Goal: Check status: Check status

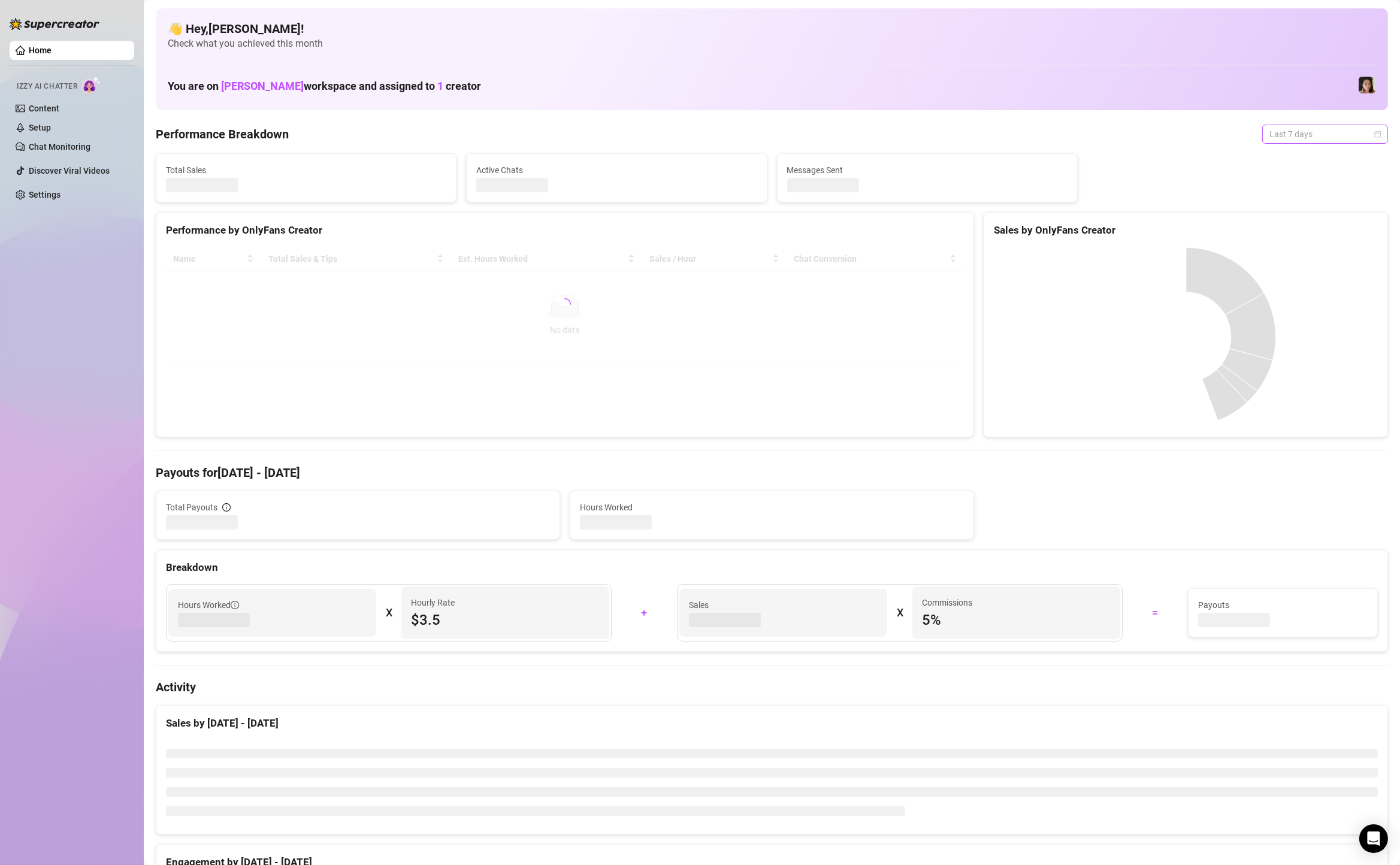
click at [1348, 132] on span "Last 7 days" at bounding box center [1325, 134] width 112 height 18
click at [1314, 221] on div "Last 90 days" at bounding box center [1325, 215] width 107 height 13
click at [1342, 125] on span "Last 90 days" at bounding box center [1325, 134] width 112 height 18
click at [1312, 232] on div "Custom date" at bounding box center [1325, 235] width 107 height 13
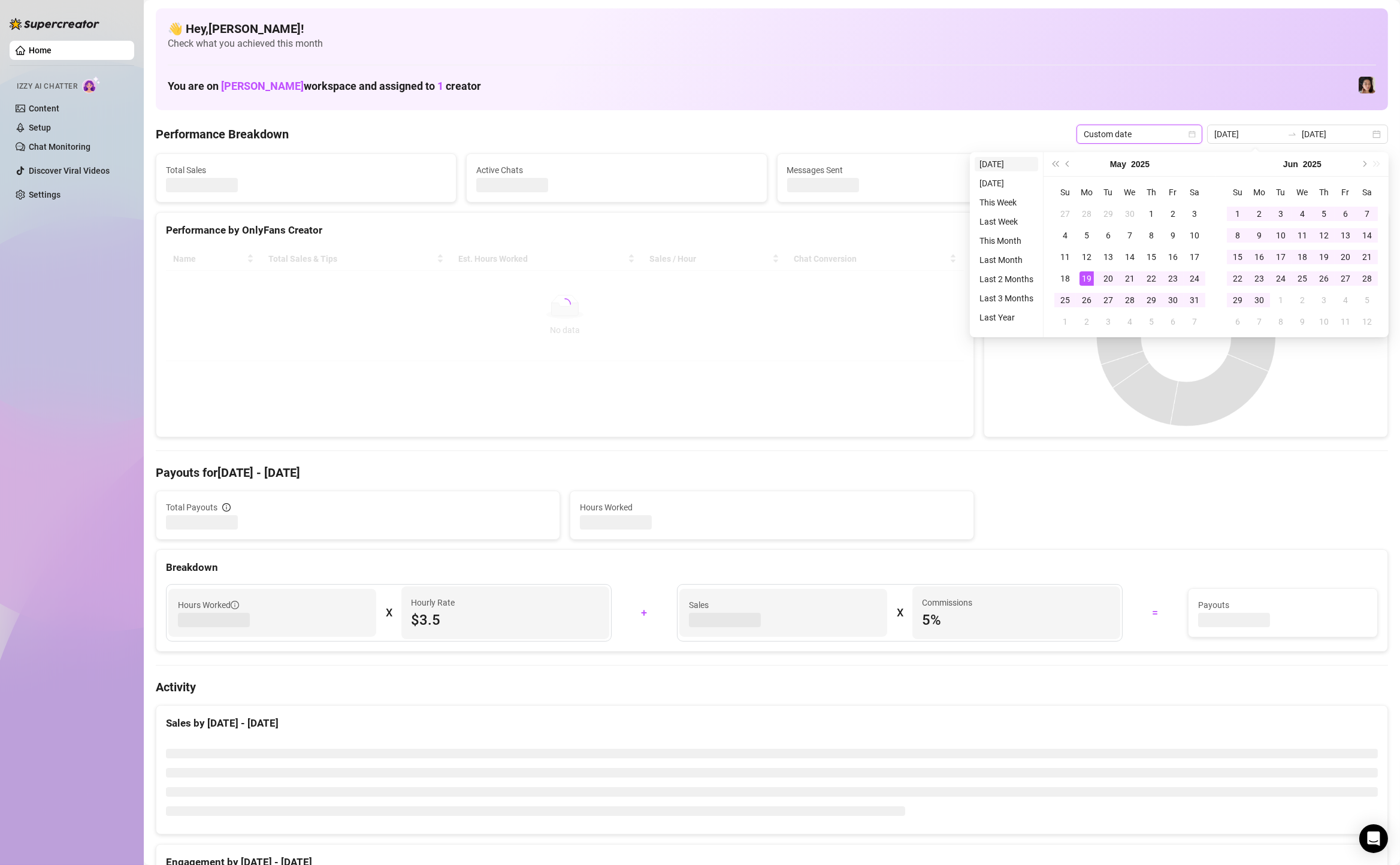
type input "[DATE]"
click at [1001, 164] on li "[DATE]" at bounding box center [1006, 164] width 64 height 15
type input "[DATE]"
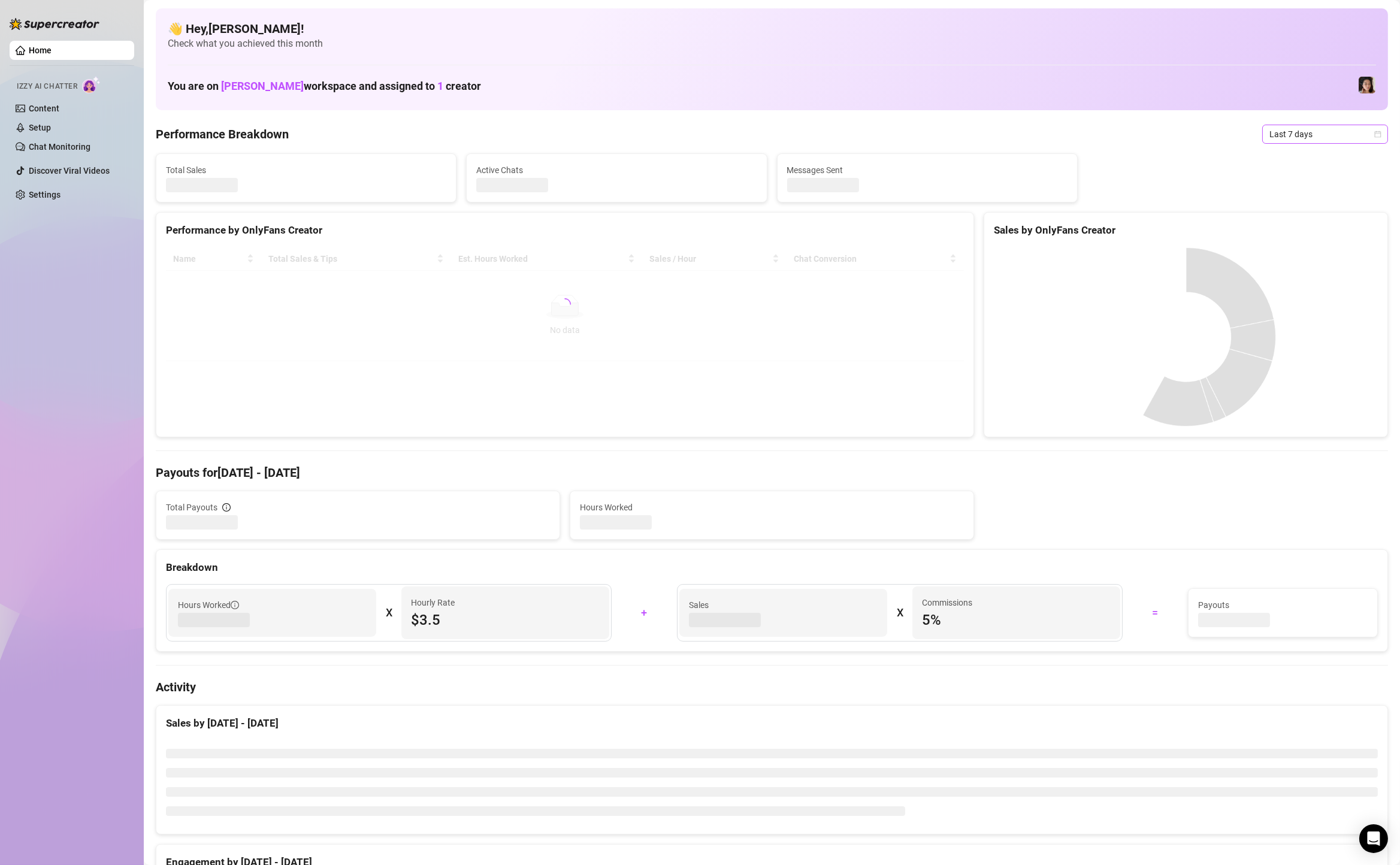
click at [1306, 138] on span "Last 7 days" at bounding box center [1325, 134] width 112 height 18
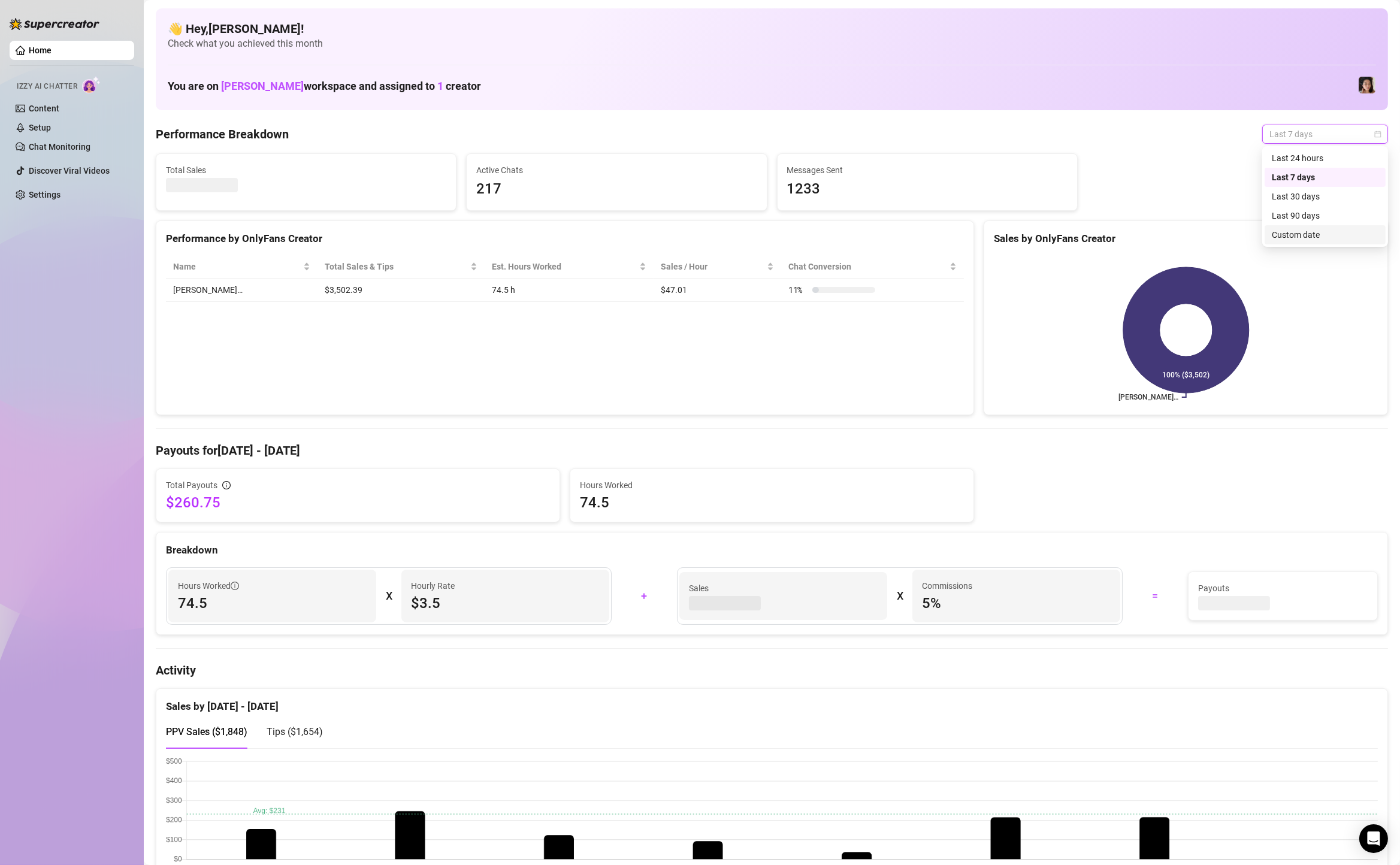
click at [1294, 233] on div "Custom date" at bounding box center [1325, 235] width 107 height 13
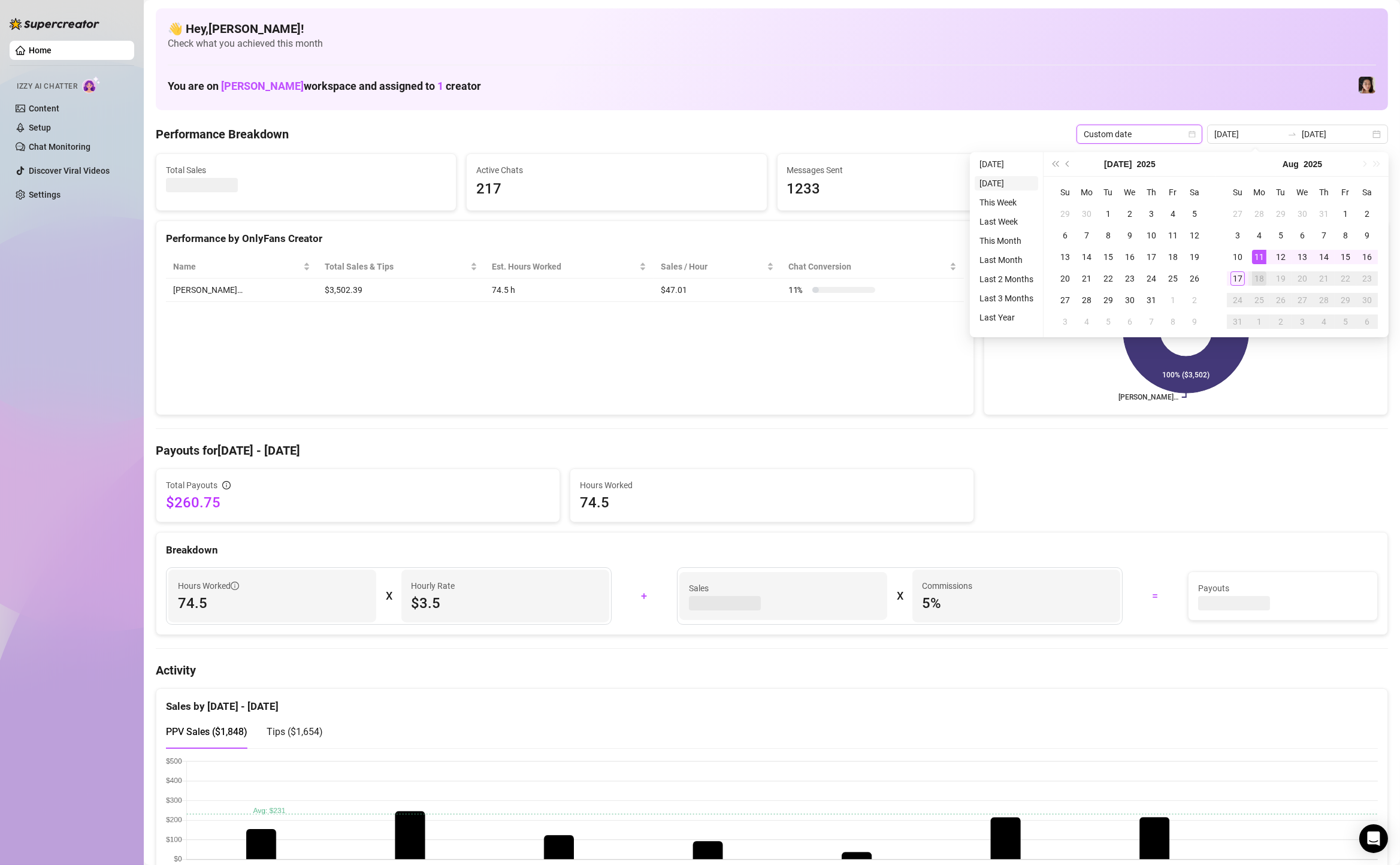
type input "[DATE]"
click at [1015, 174] on ul "Today Yesterday This Week Last Week This Month Last Month Last 2 Months Last 3 …" at bounding box center [1007, 244] width 74 height 185
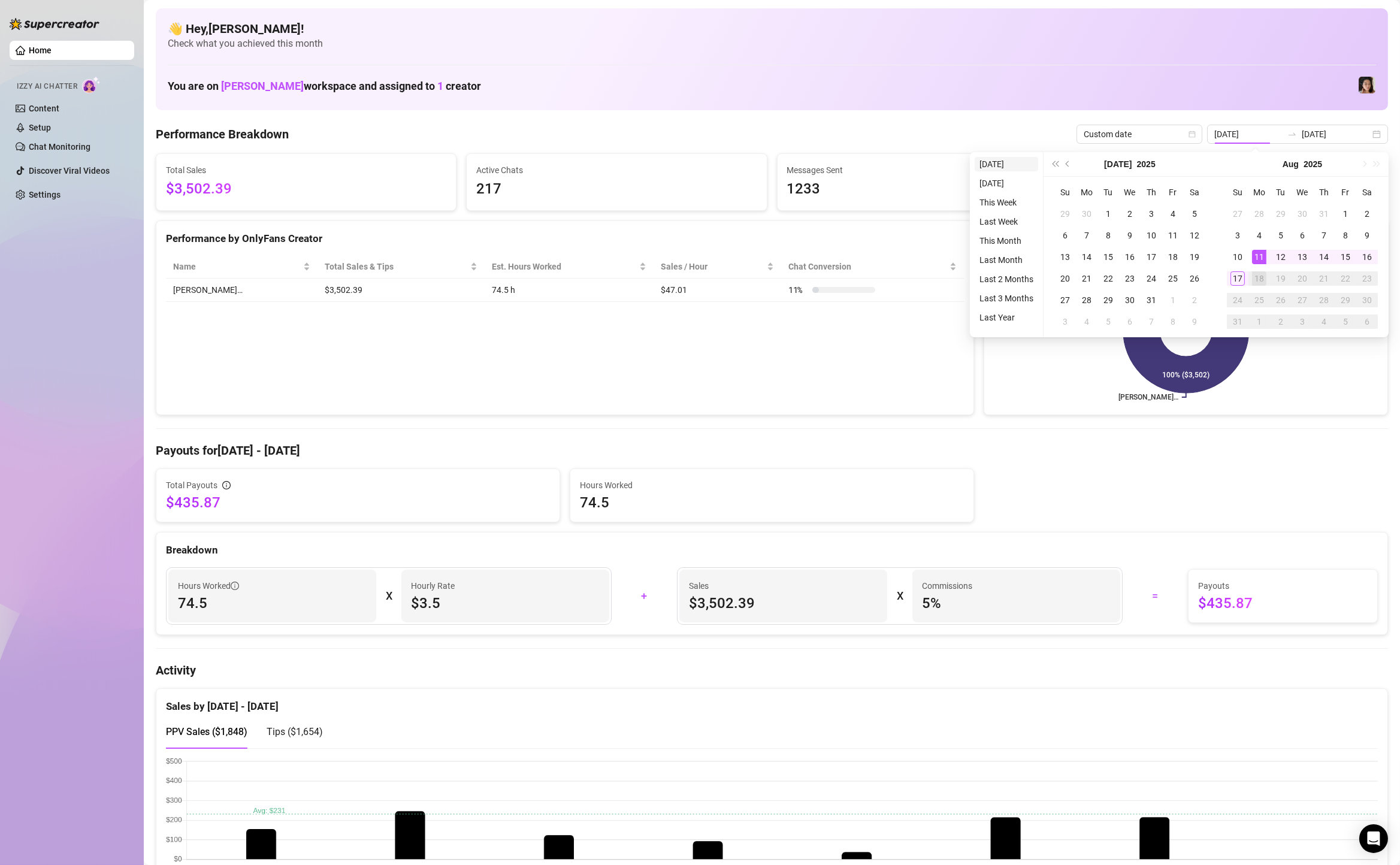
type input "[DATE]"
click at [1015, 165] on li "[DATE]" at bounding box center [1006, 164] width 64 height 15
type input "[DATE]"
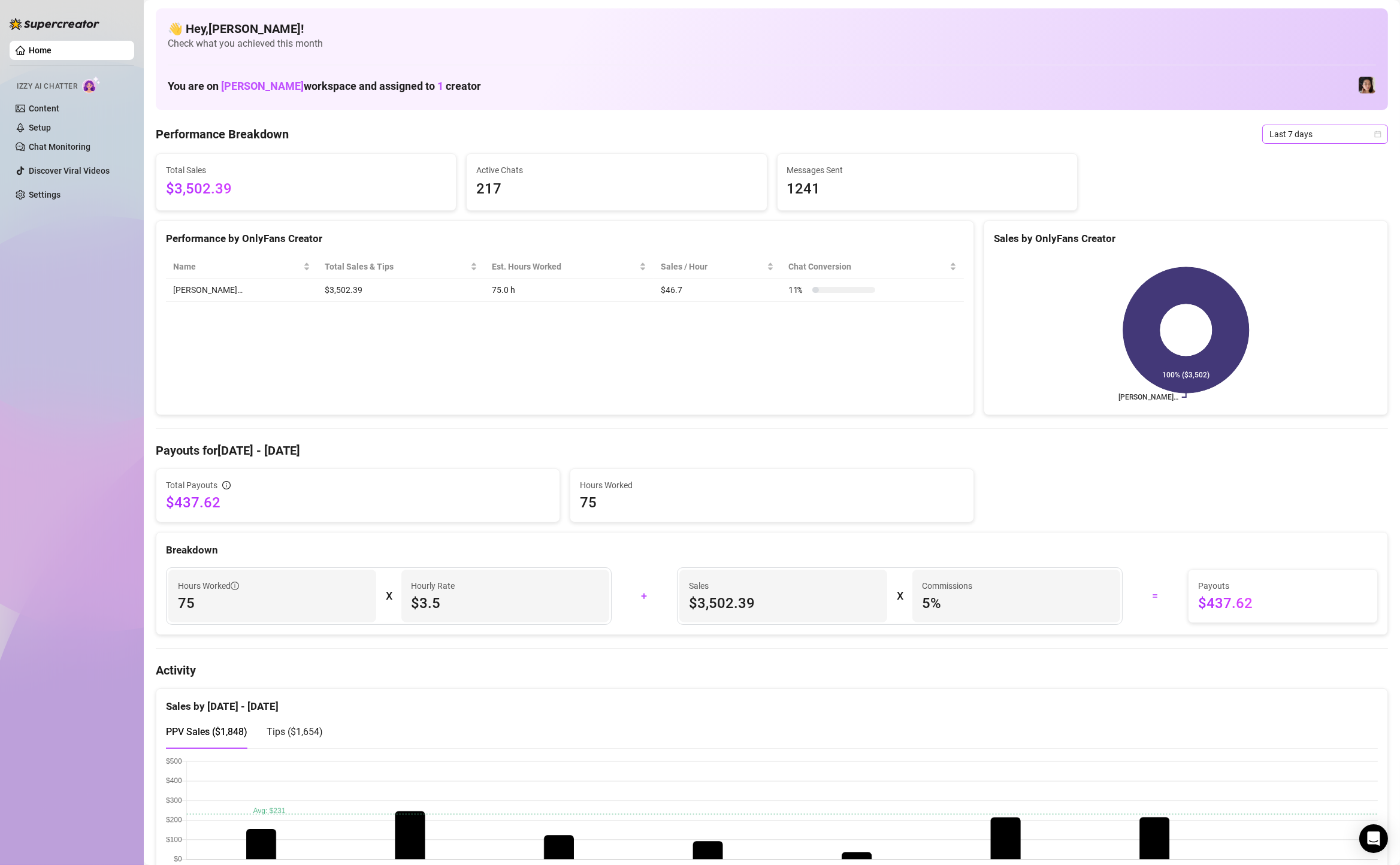
click at [1280, 133] on span "Last 7 days" at bounding box center [1325, 134] width 112 height 18
click at [1284, 232] on div "Custom date" at bounding box center [1325, 235] width 107 height 13
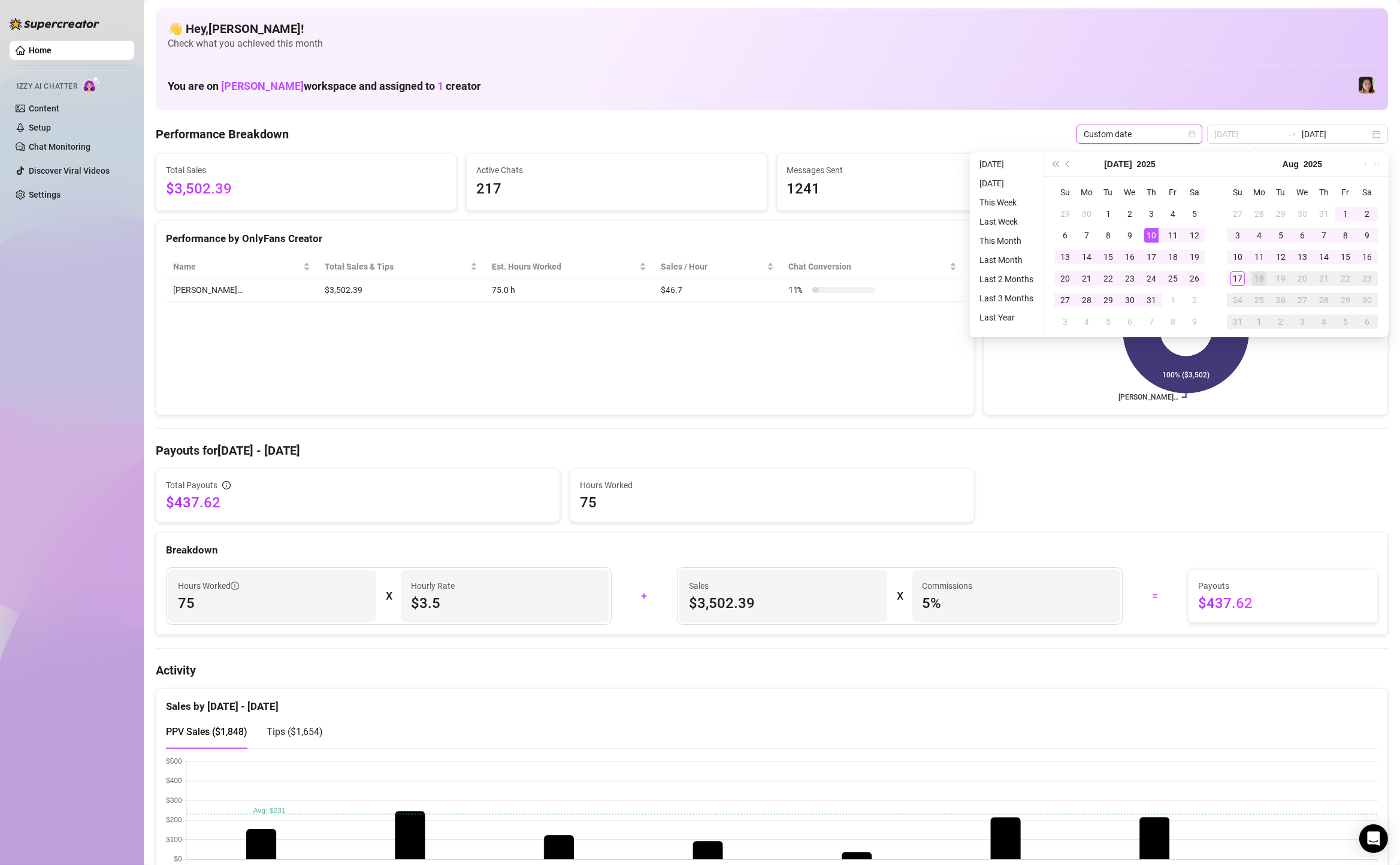
type input "[DATE]"
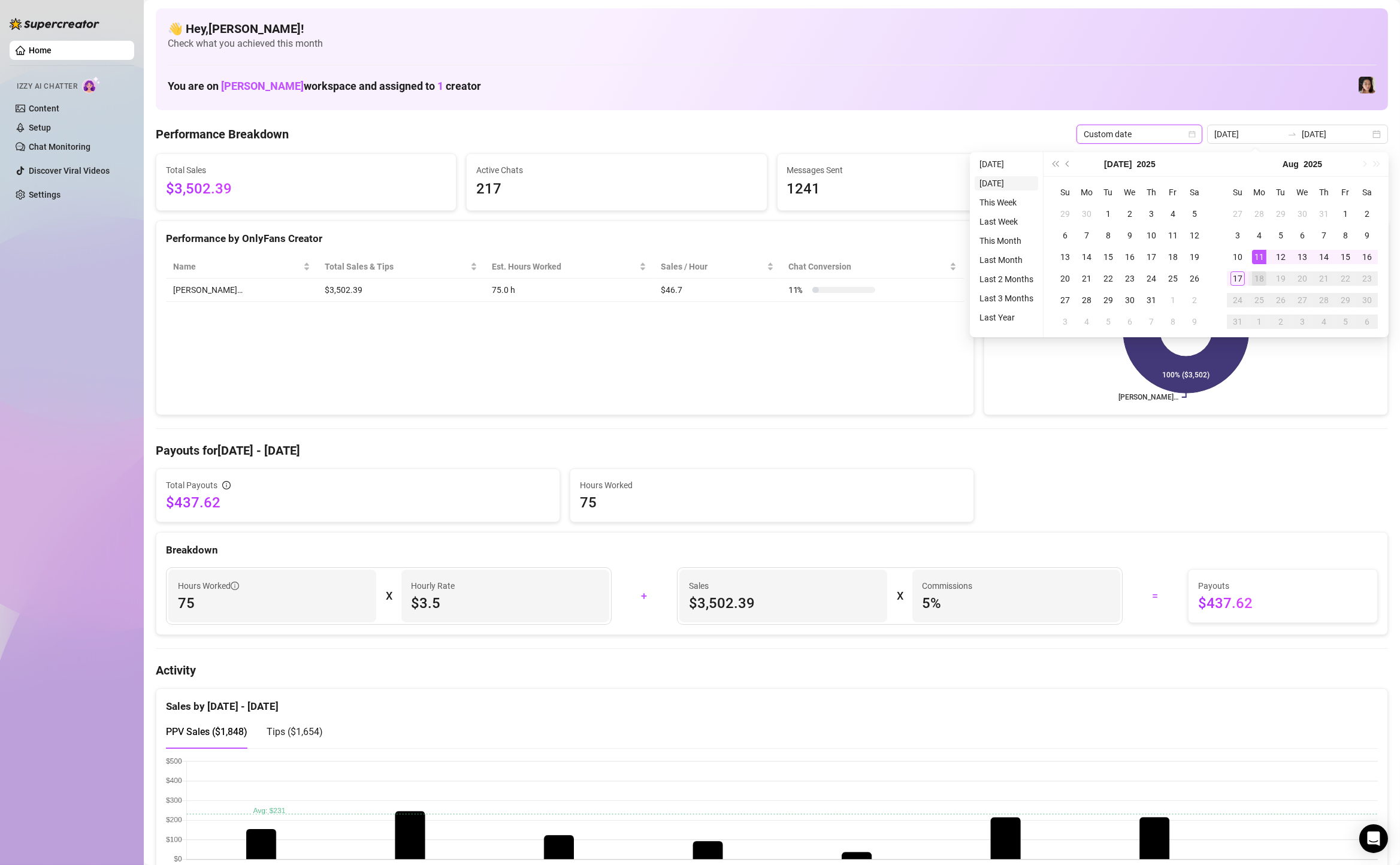
type input "[DATE]"
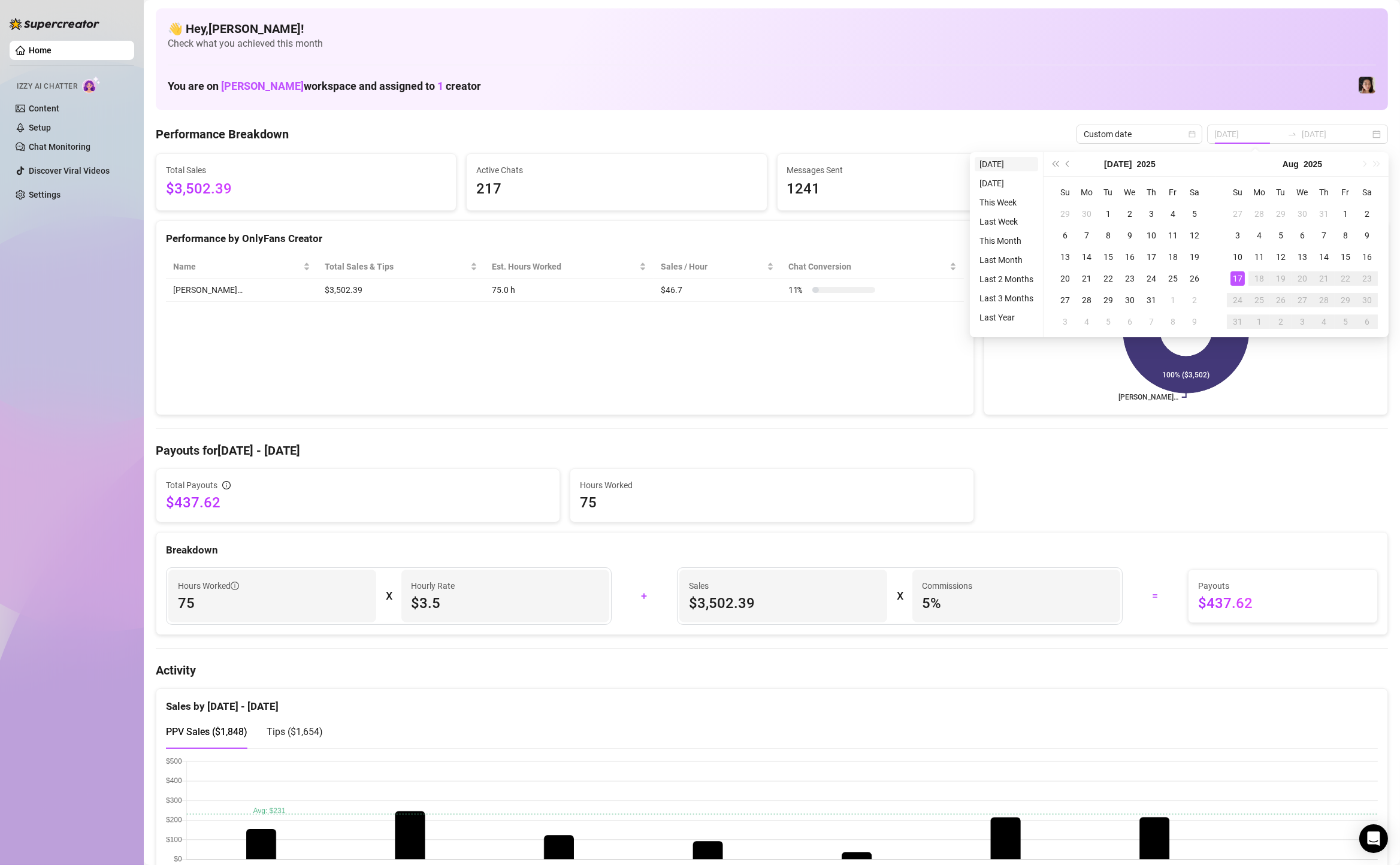
click at [991, 165] on li "[DATE]" at bounding box center [1006, 164] width 64 height 15
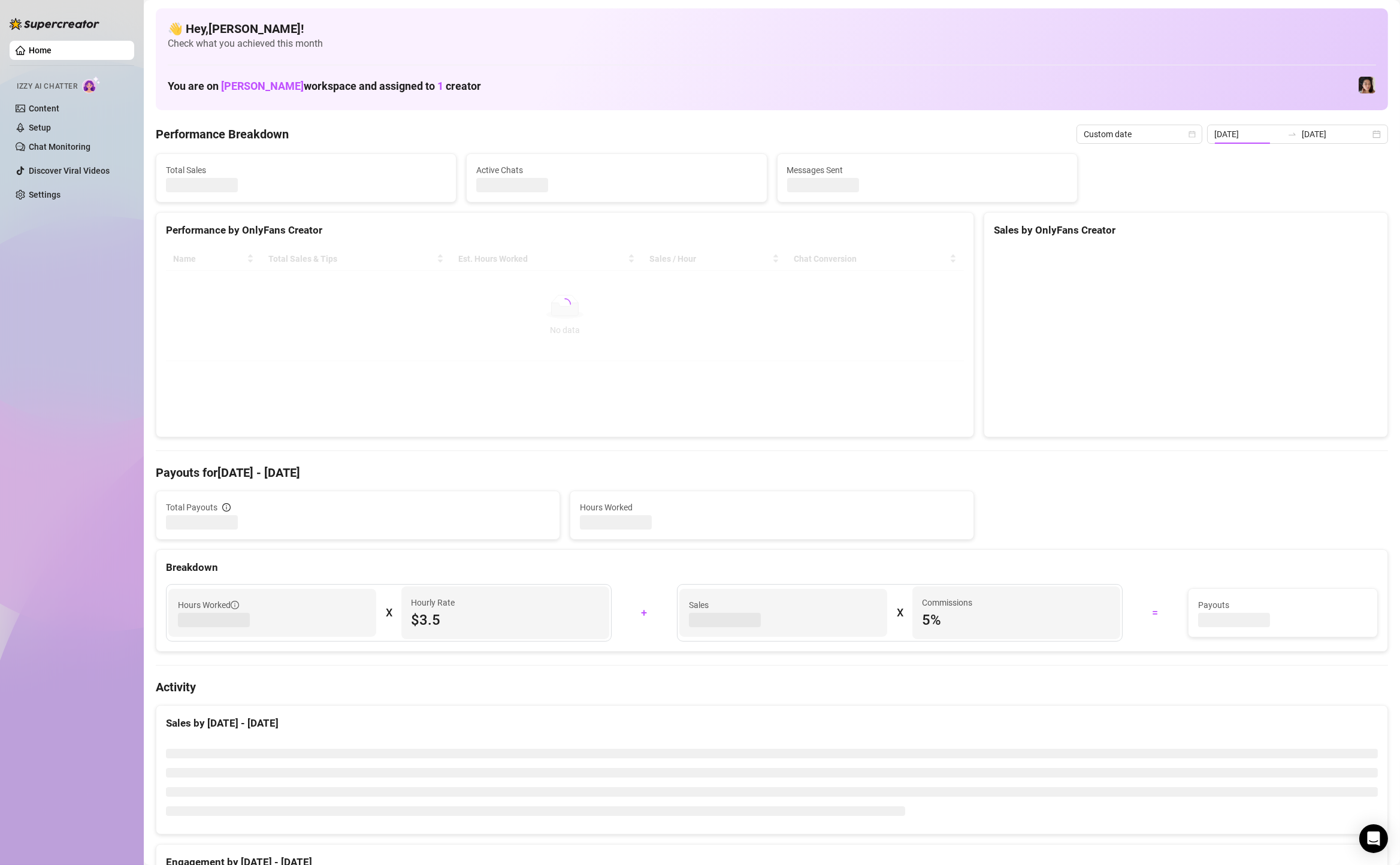
type input "[DATE]"
